Goal: Task Accomplishment & Management: Manage account settings

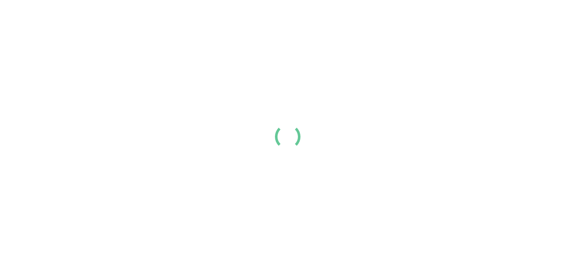
drag, startPoint x: 0, startPoint y: 0, endPoint x: 299, endPoint y: 87, distance: 311.1
click at [299, 99] on h1 "Create a buzz with a professional resume." at bounding box center [287, 110] width 549 height 22
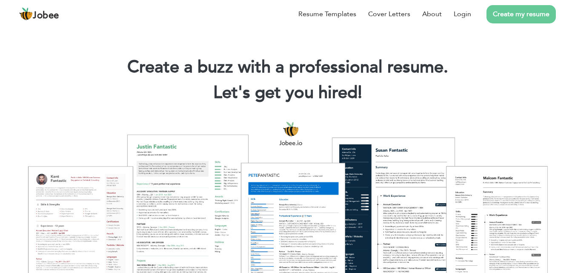
click at [511, 17] on link "Create my resume" at bounding box center [520, 14] width 69 height 18
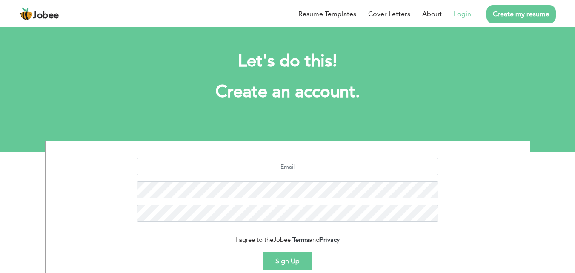
click at [464, 17] on link "Login" at bounding box center [461, 14] width 17 height 10
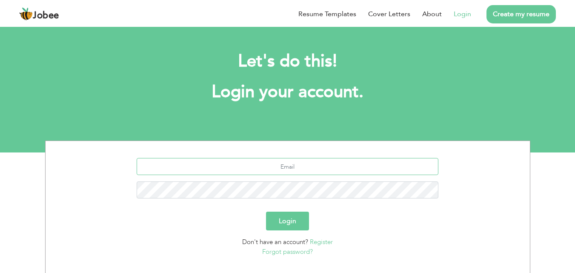
click at [298, 160] on input "text" at bounding box center [288, 166] width 302 height 17
type input "iambeel3243@gmail.com"
click at [296, 221] on button "Login" at bounding box center [287, 220] width 43 height 19
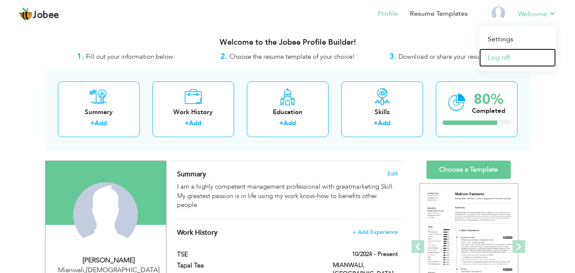
click at [509, 59] on link "Log off" at bounding box center [517, 57] width 77 height 18
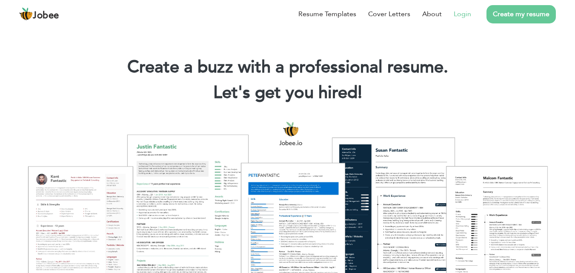
click at [464, 12] on link "Login" at bounding box center [461, 14] width 17 height 10
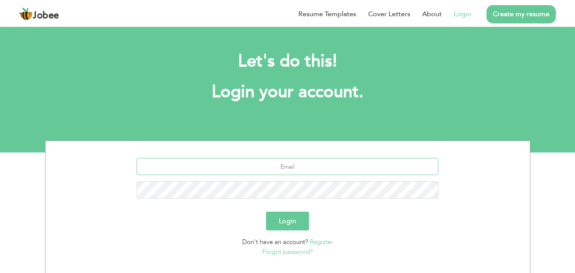
click at [297, 168] on input "text" at bounding box center [288, 166] width 302 height 17
type input "i"
type input "[EMAIL_ADDRESS][DOMAIN_NAME]"
click at [219, 202] on div "[EMAIL_ADDRESS][DOMAIN_NAME]" at bounding box center [287, 181] width 471 height 47
click at [286, 227] on button "Login" at bounding box center [287, 220] width 43 height 19
